Goal: Navigation & Orientation: Find specific page/section

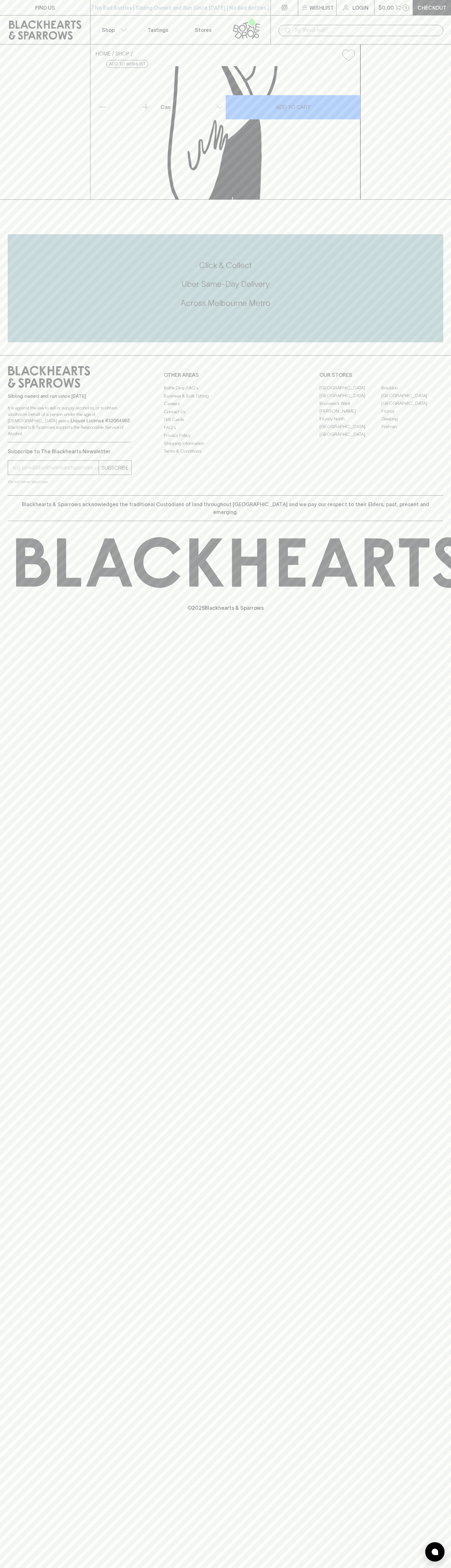
click at [307, 2] on button "Wishlist" at bounding box center [317, 7] width 38 height 15
click at [446, 1046] on div at bounding box center [225, 784] width 451 height 1568
click at [176, 1568] on html "FIND US | No Bad Bottles | Sibling Owned and Run Since [DATE] | No Bad Bottles …" at bounding box center [225, 784] width 451 height 1568
click at [14, 53] on div at bounding box center [225, 784] width 451 height 1568
